Goal: Task Accomplishment & Management: Manage account settings

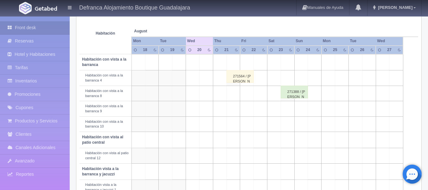
scroll to position [95, 0]
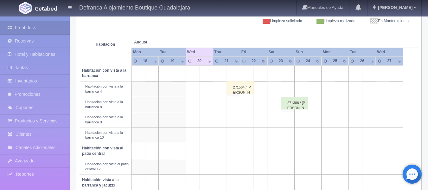
click at [240, 90] on div "271564 / [PERSON_NAME] [PERSON_NAME]" at bounding box center [239, 87] width 27 height 13
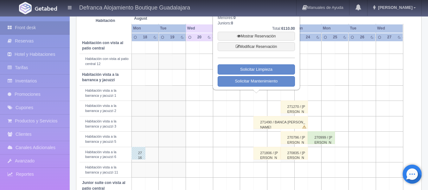
scroll to position [190, 0]
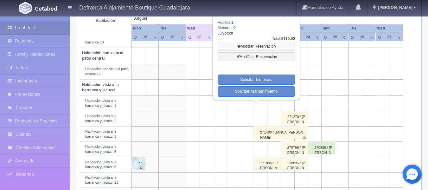
click at [246, 46] on link "Mostrar Reservación" at bounding box center [255, 46] width 77 height 9
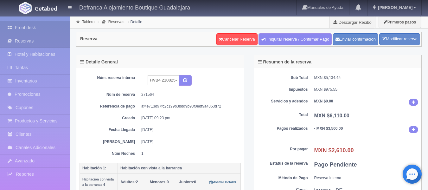
click at [29, 26] on link "Front desk" at bounding box center [35, 27] width 70 height 13
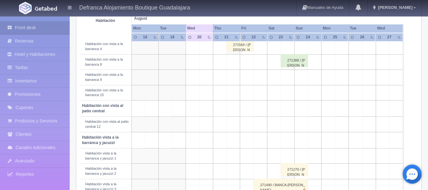
scroll to position [127, 0]
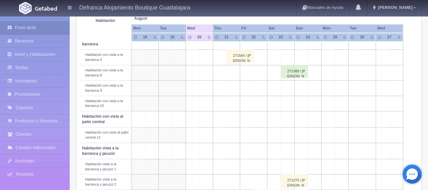
click at [298, 75] on div "271388 / [PERSON_NAME]" at bounding box center [293, 71] width 27 height 13
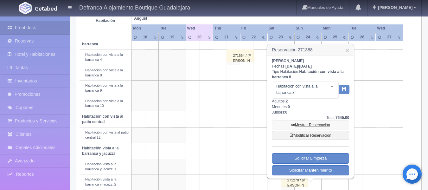
click at [300, 124] on link "Mostrar Reservación" at bounding box center [310, 124] width 77 height 9
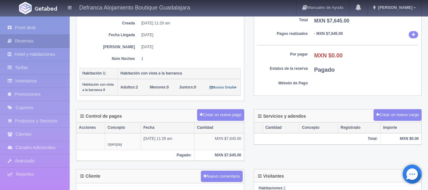
scroll to position [127, 0]
